Goal: Find contact information: Find contact information

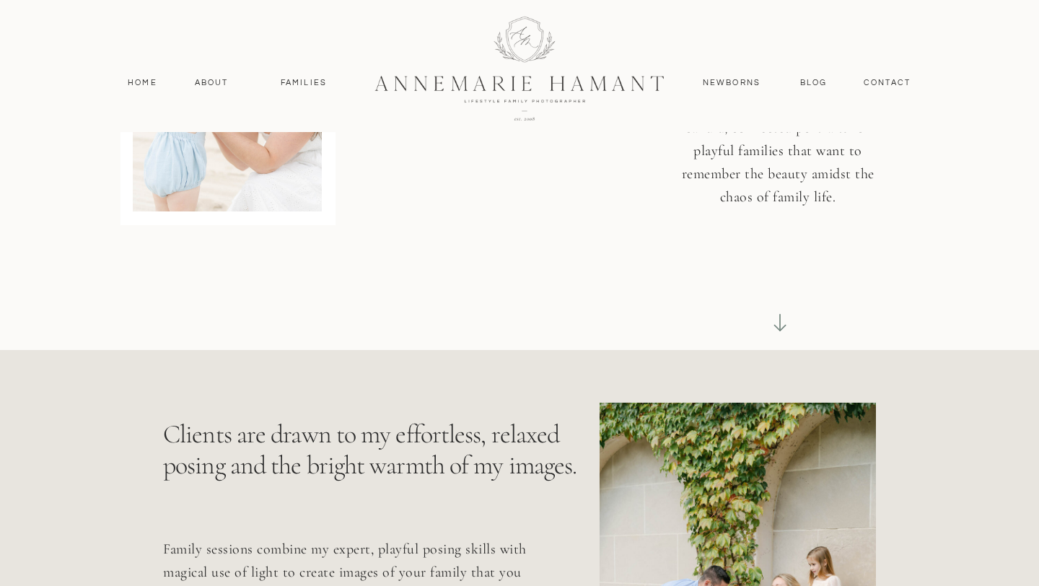
scroll to position [318, 0]
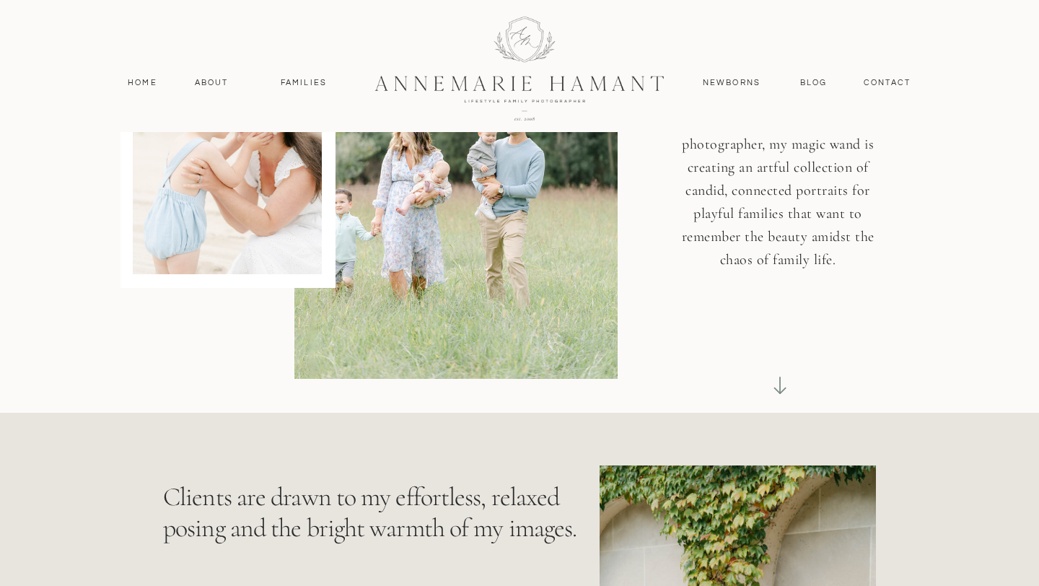
scroll to position [0, 0]
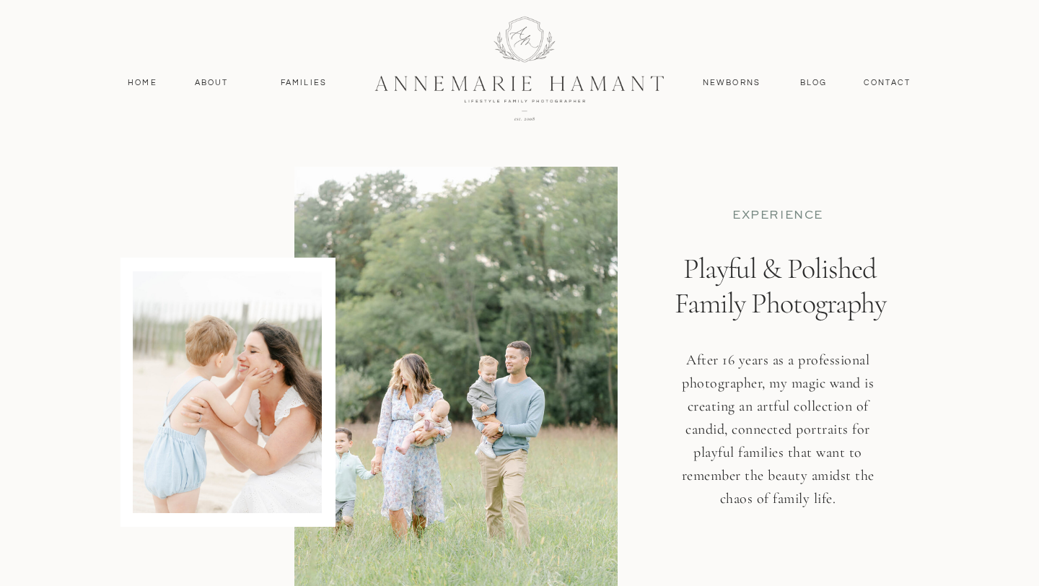
click at [536, 86] on div at bounding box center [519, 67] width 387 height 168
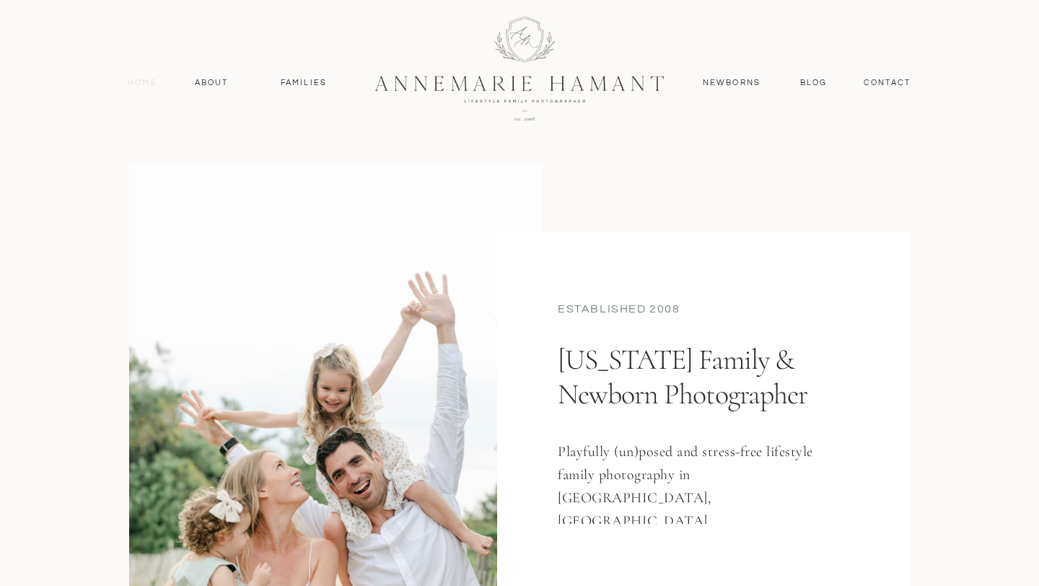
click at [139, 82] on nav "Home" at bounding box center [142, 83] width 43 height 13
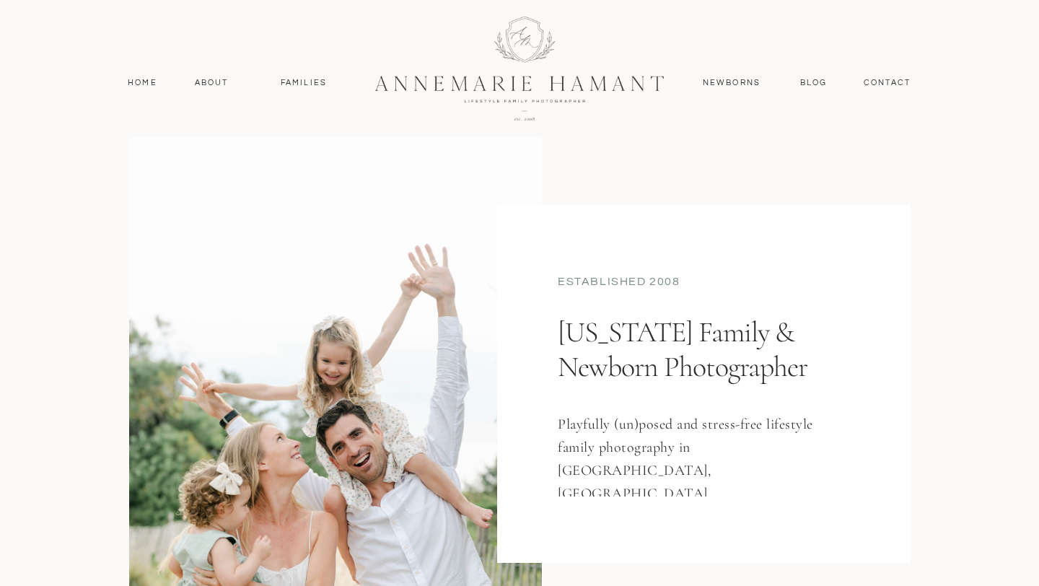
scroll to position [29, 0]
click at [215, 88] on nav "About" at bounding box center [212, 83] width 42 height 13
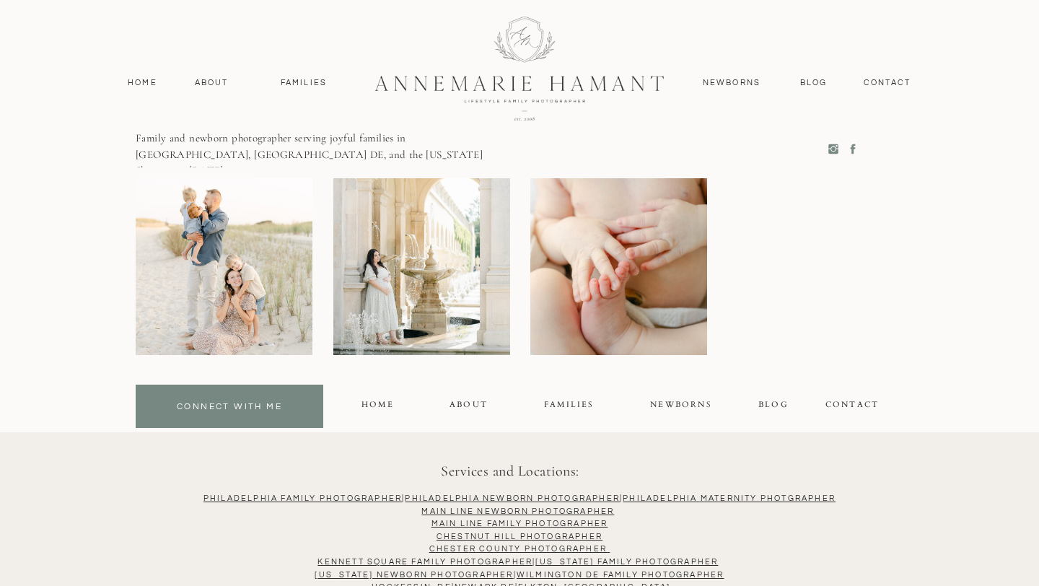
scroll to position [4001, 0]
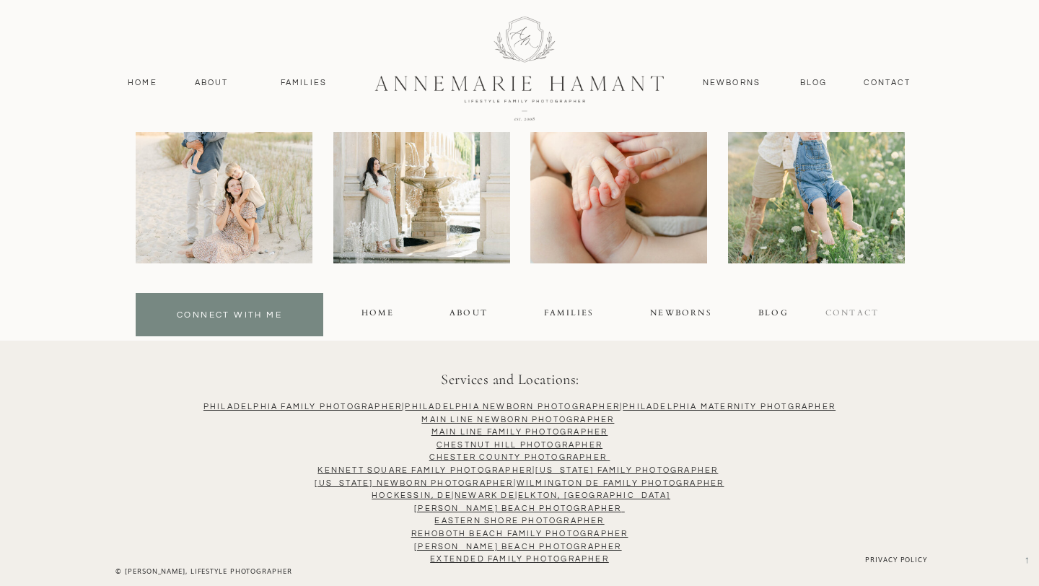
click at [854, 313] on div "contact" at bounding box center [852, 315] width 56 height 17
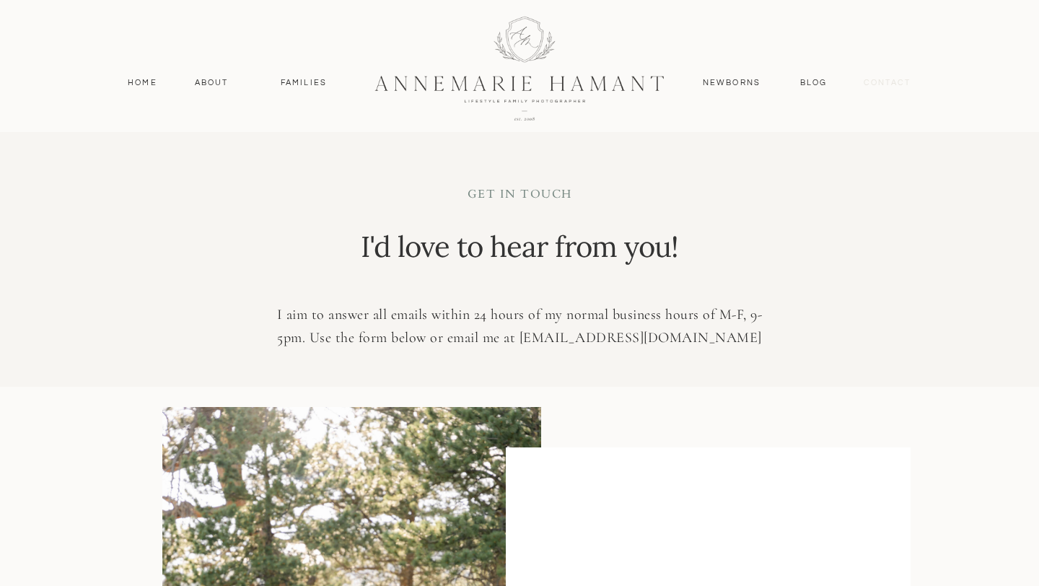
click at [868, 82] on nav "contact" at bounding box center [887, 83] width 63 height 13
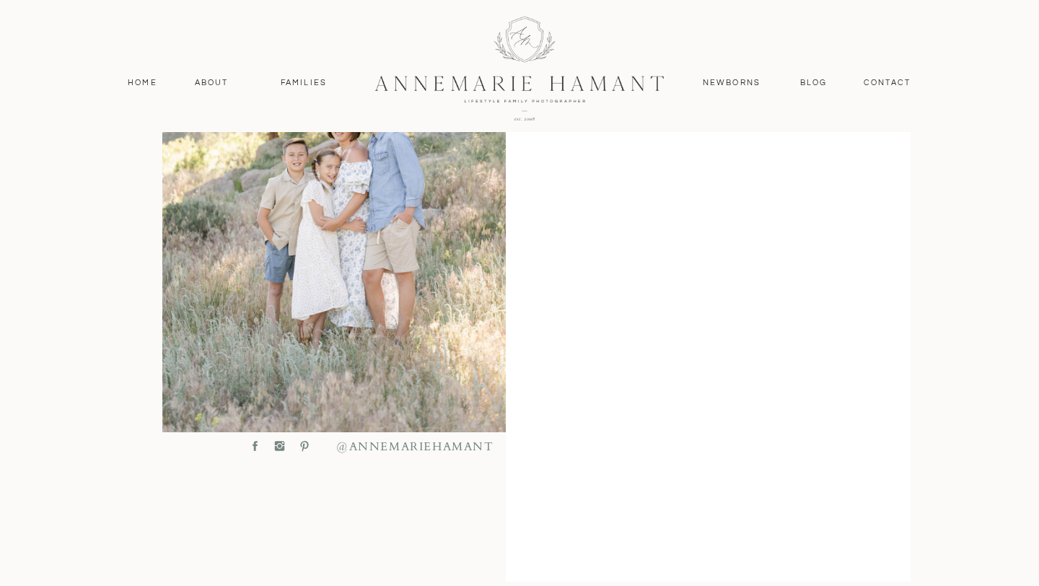
scroll to position [572, 0]
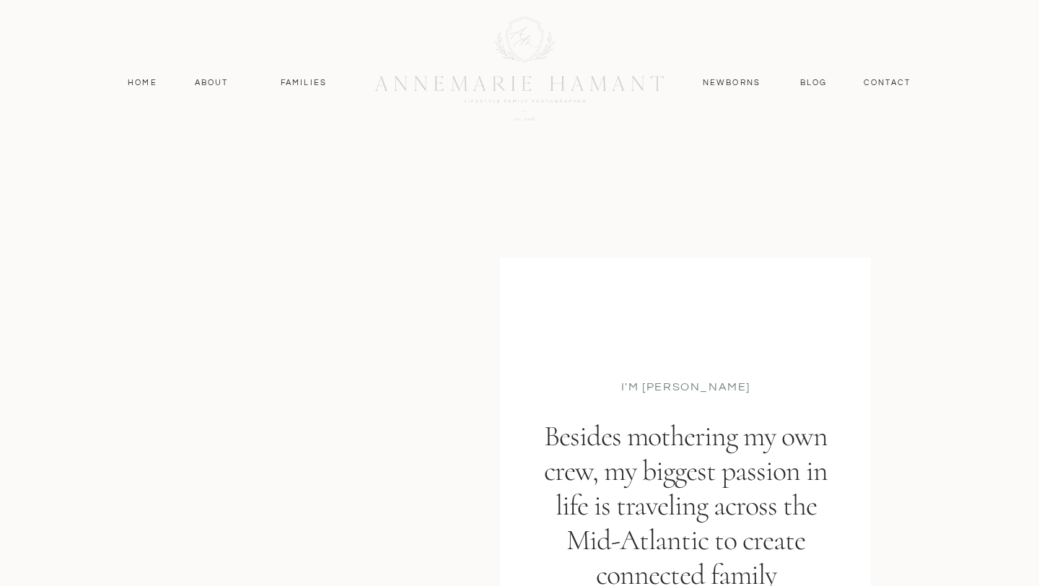
scroll to position [4001, 0]
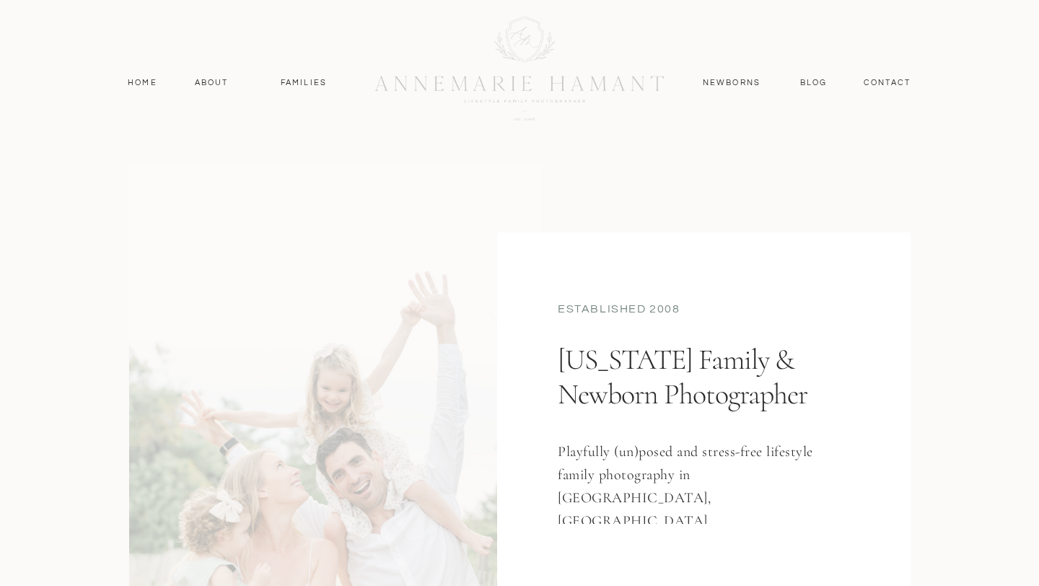
scroll to position [29, 0]
